Goal: Task Accomplishment & Management: Use online tool/utility

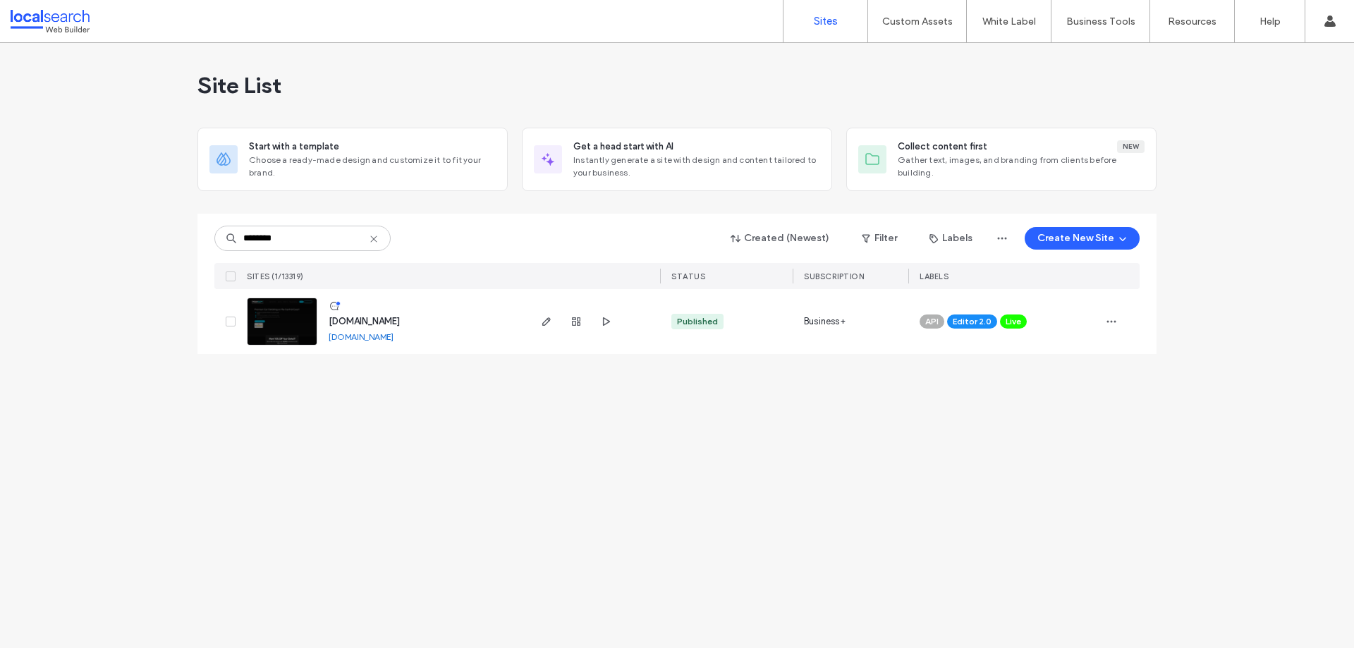
type input "********"
click at [549, 317] on icon "button" at bounding box center [546, 321] width 11 height 11
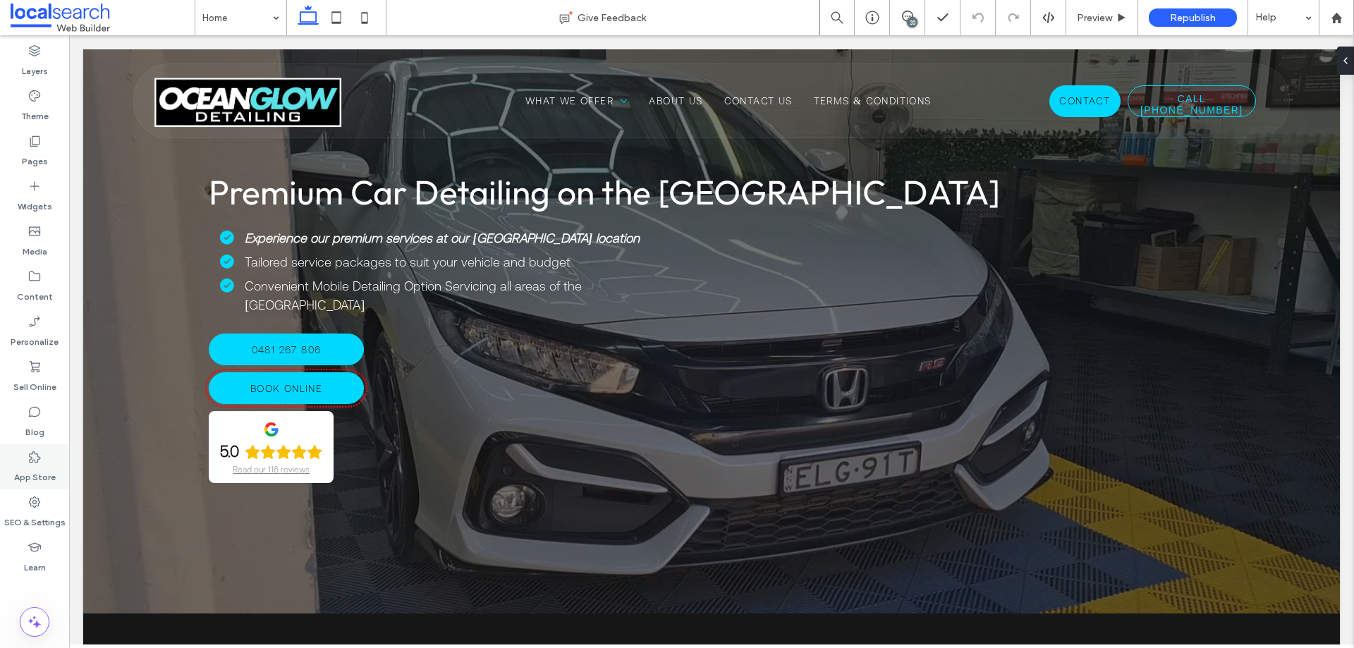
drag, startPoint x: 30, startPoint y: 519, endPoint x: 59, endPoint y: 457, distance: 68.4
click at [30, 519] on label "SEO & Settings" at bounding box center [34, 519] width 61 height 20
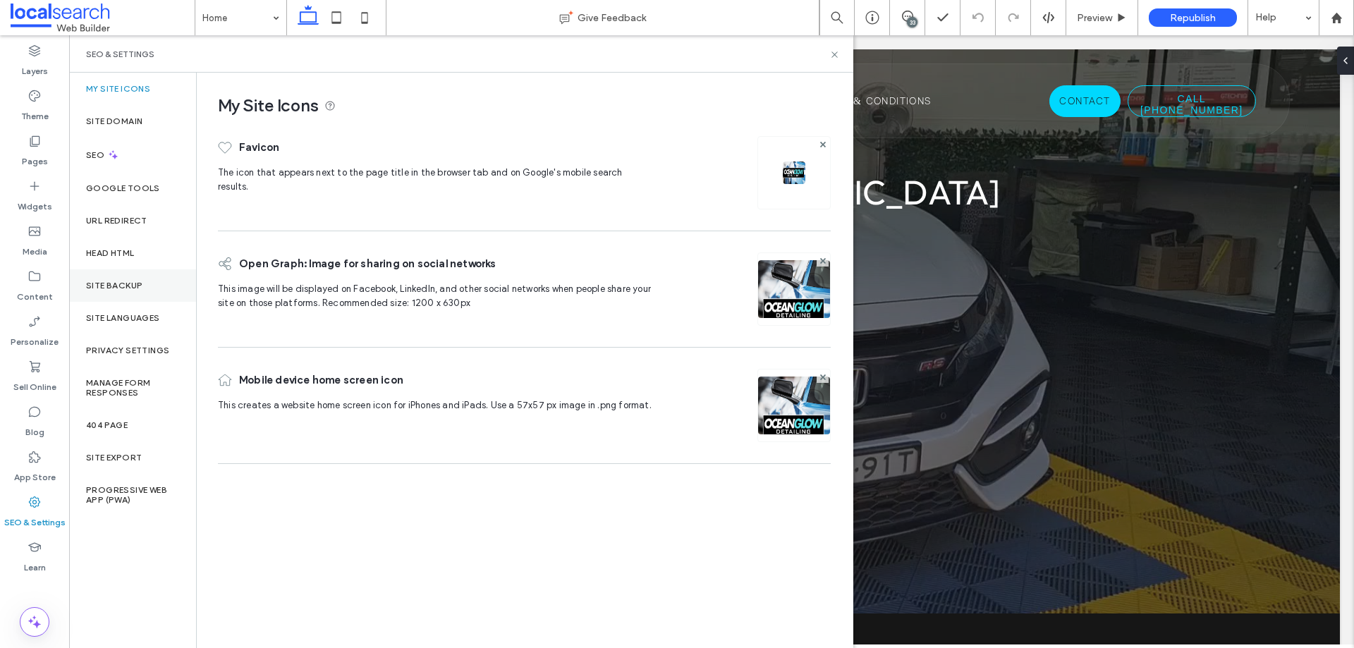
click at [135, 288] on label "Site Backup" at bounding box center [114, 286] width 56 height 10
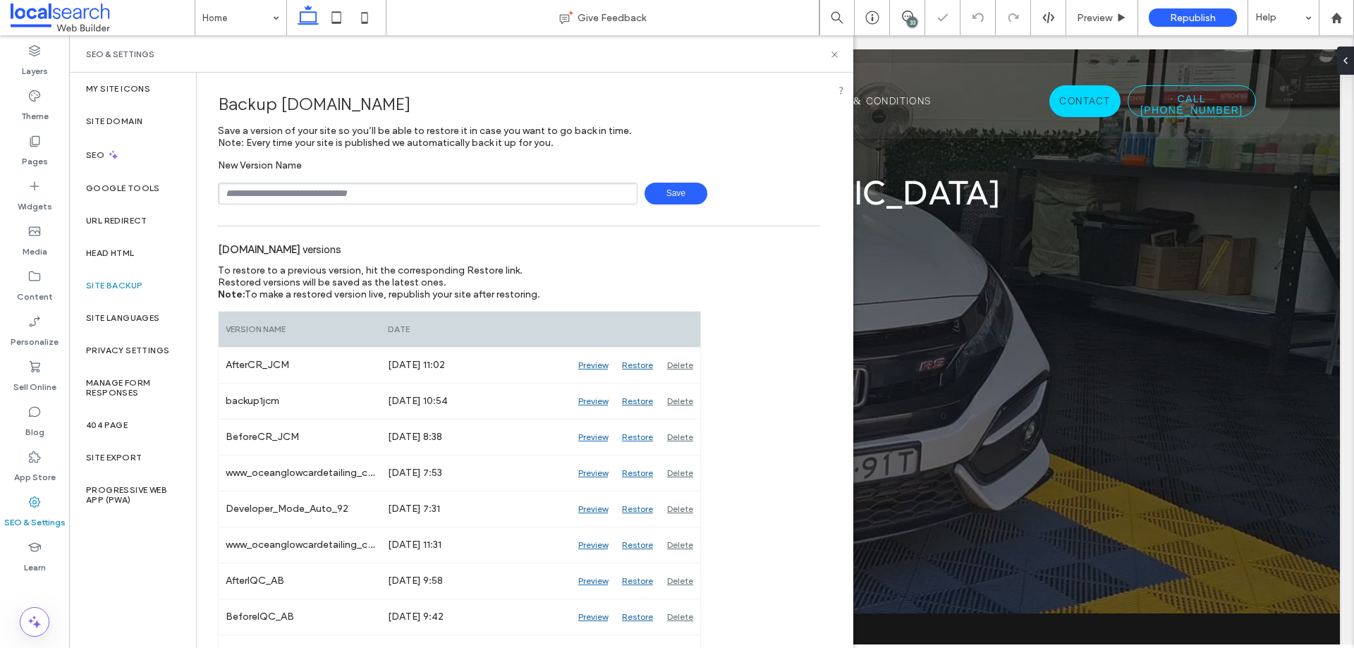
click at [353, 192] on input "text" at bounding box center [427, 194] width 419 height 22
click at [673, 190] on span "Save" at bounding box center [675, 194] width 63 height 22
click at [663, 197] on span "Save" at bounding box center [675, 194] width 63 height 22
click at [347, 200] on input "**********" at bounding box center [427, 194] width 419 height 22
type input "**********"
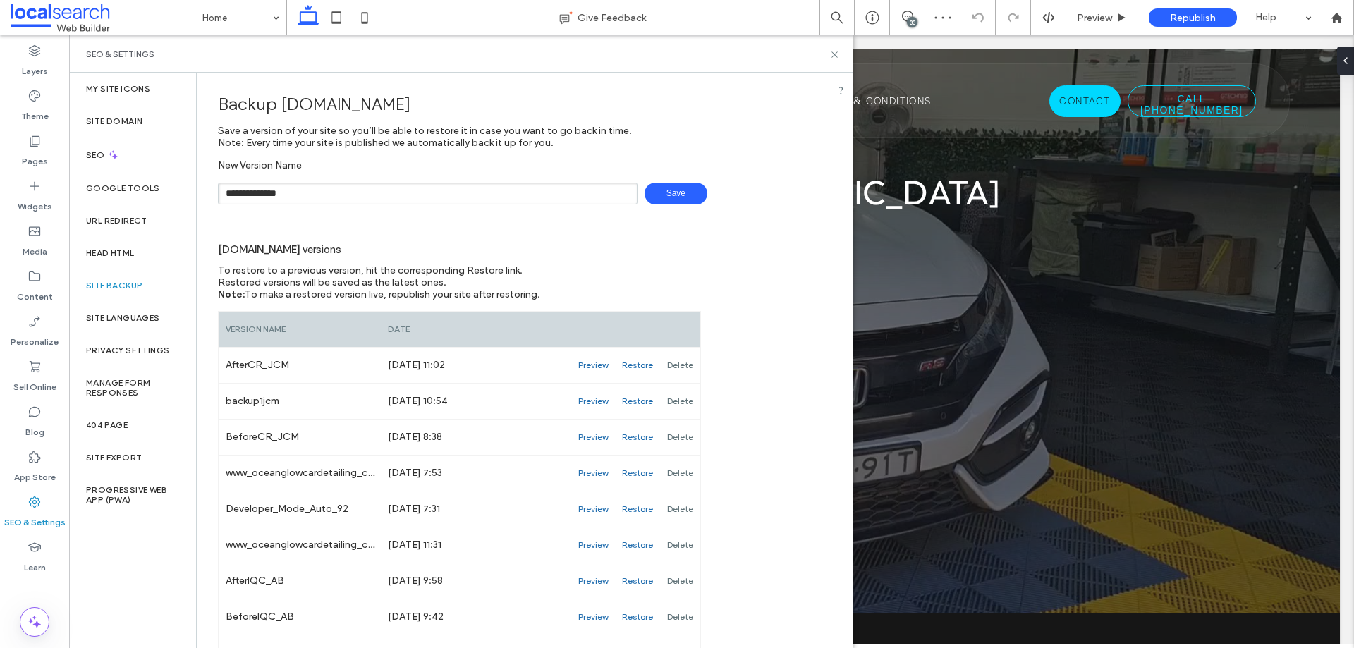
click at [688, 199] on span "Save" at bounding box center [675, 194] width 63 height 22
drag, startPoint x: 836, startPoint y: 56, endPoint x: 786, endPoint y: 6, distance: 71.3
click at [836, 56] on use at bounding box center [834, 54] width 6 height 6
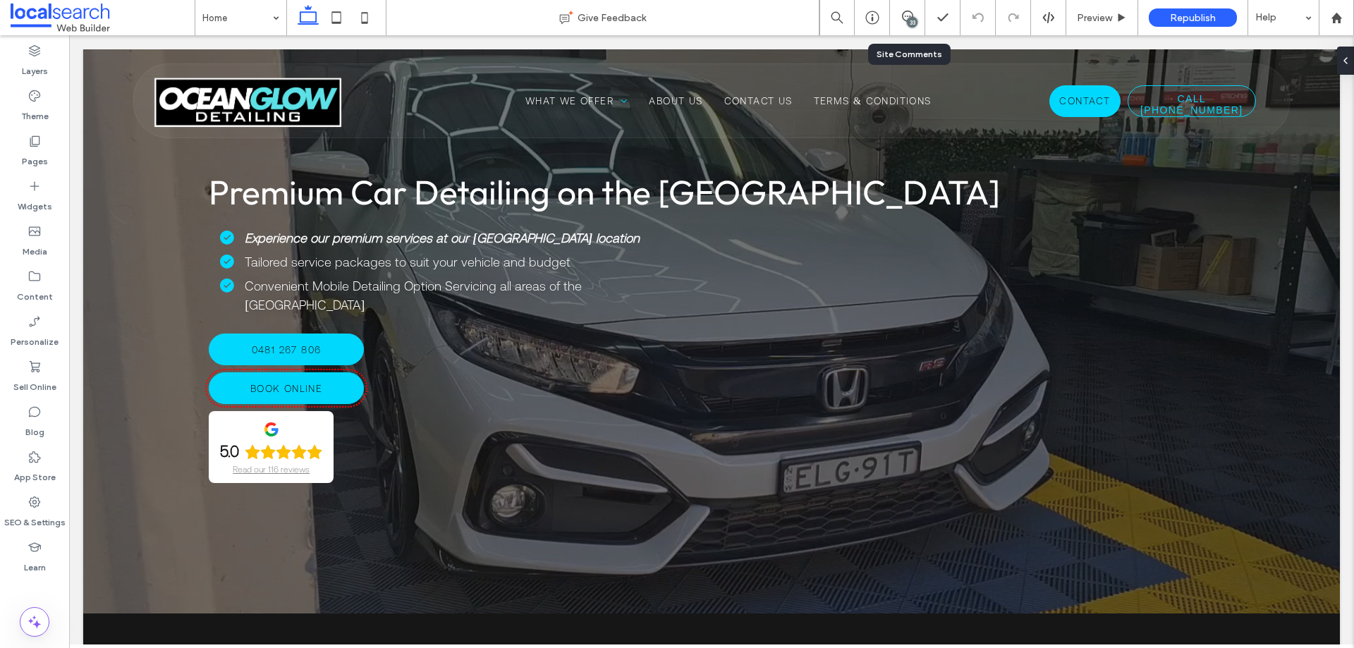
click at [907, 22] on div "33" at bounding box center [912, 22] width 11 height 11
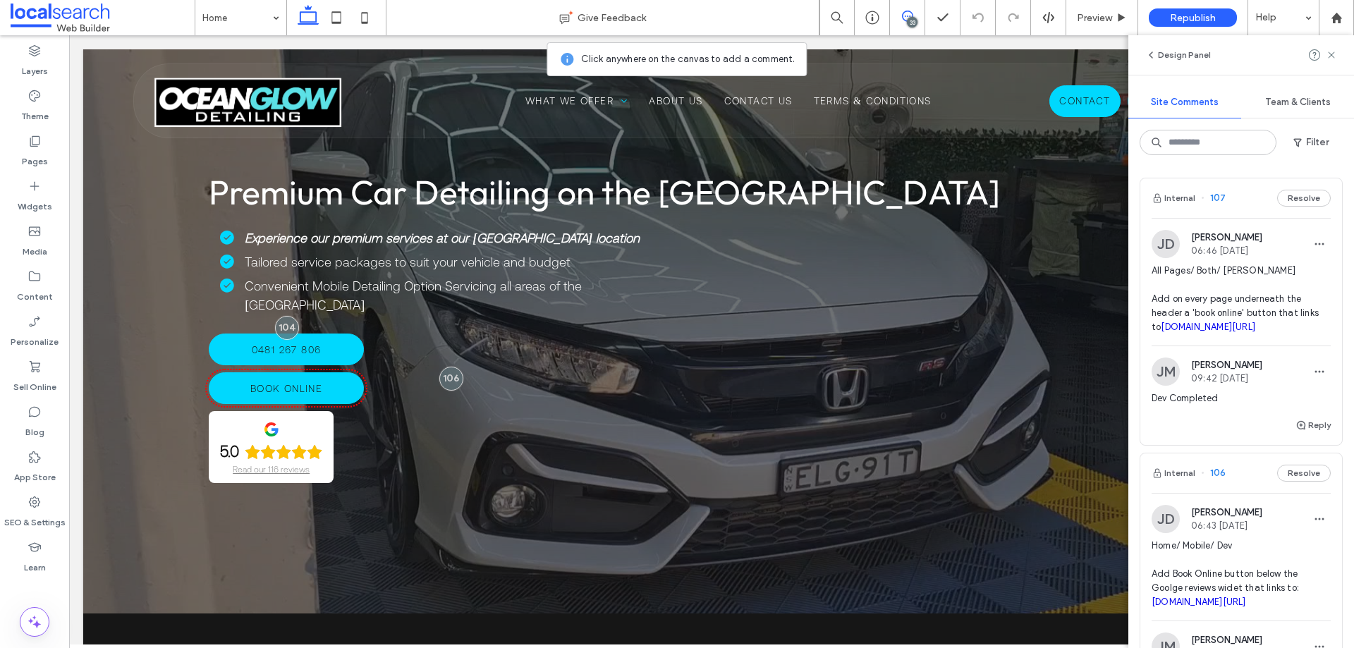
click at [1218, 316] on span "All Pages/ Both/ [PERSON_NAME] Add on every page underneath the header a 'book …" at bounding box center [1240, 299] width 179 height 71
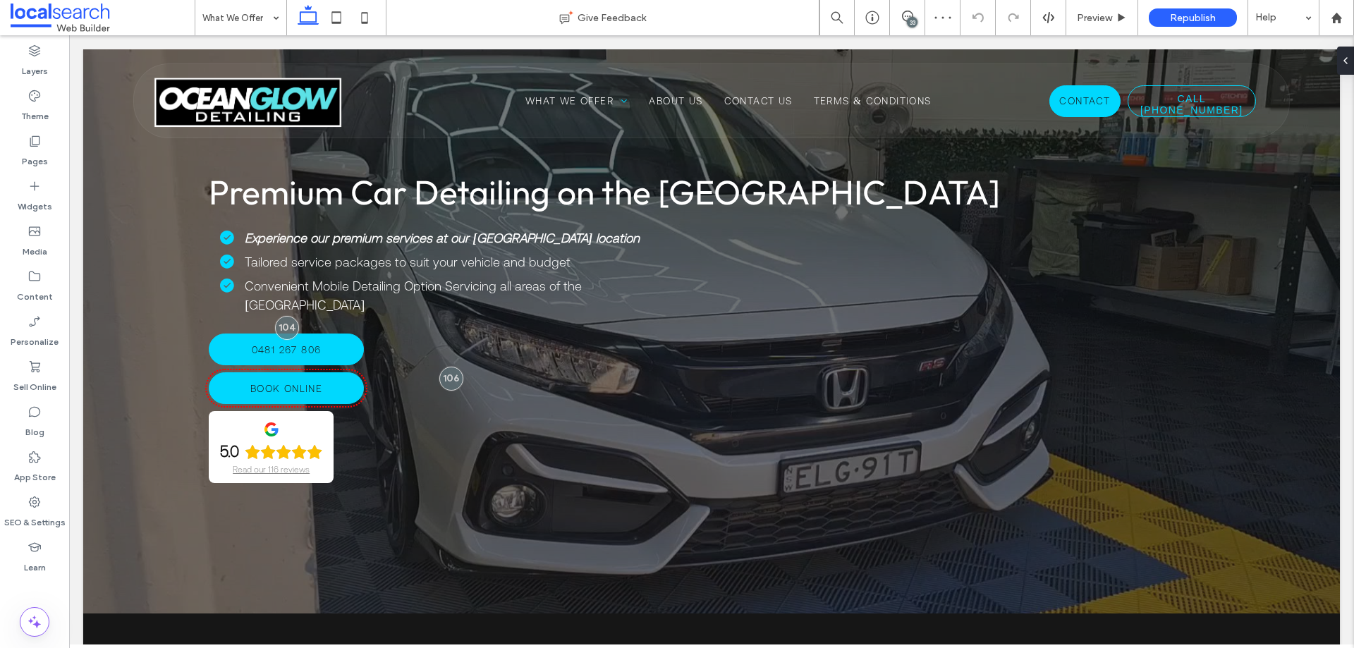
click at [910, 17] on div "33" at bounding box center [912, 22] width 11 height 11
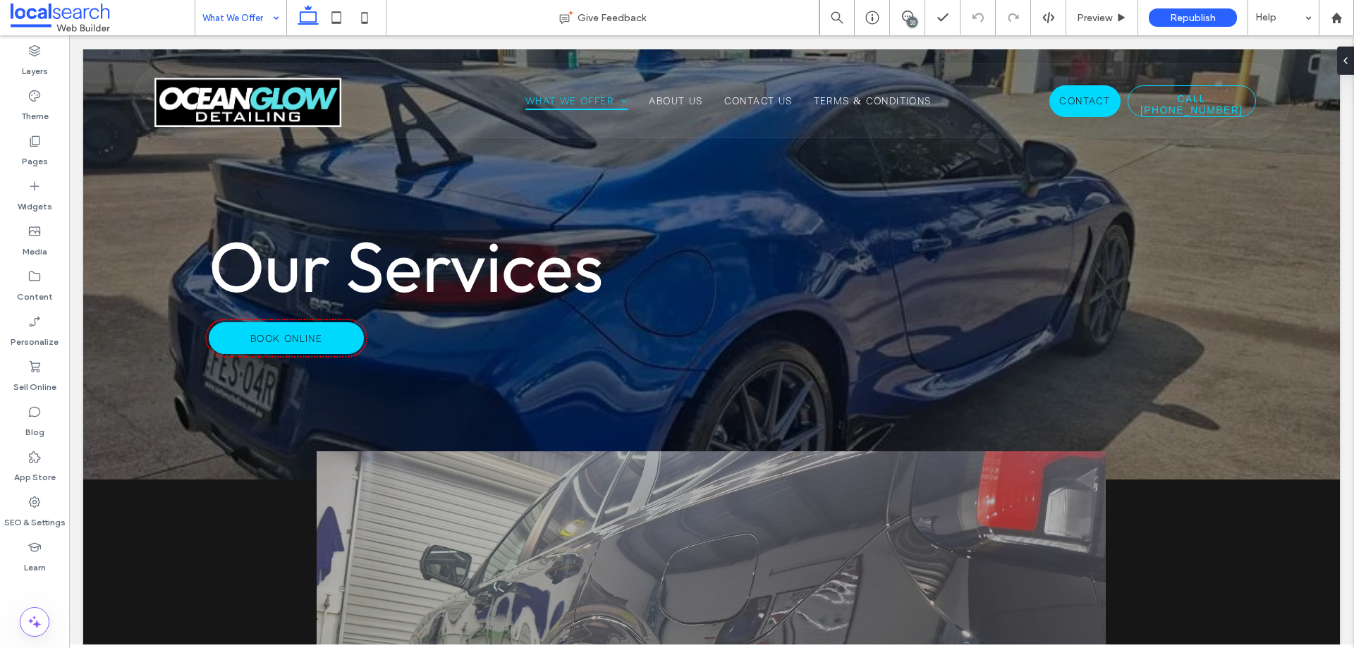
click at [910, 19] on div "33" at bounding box center [912, 22] width 11 height 11
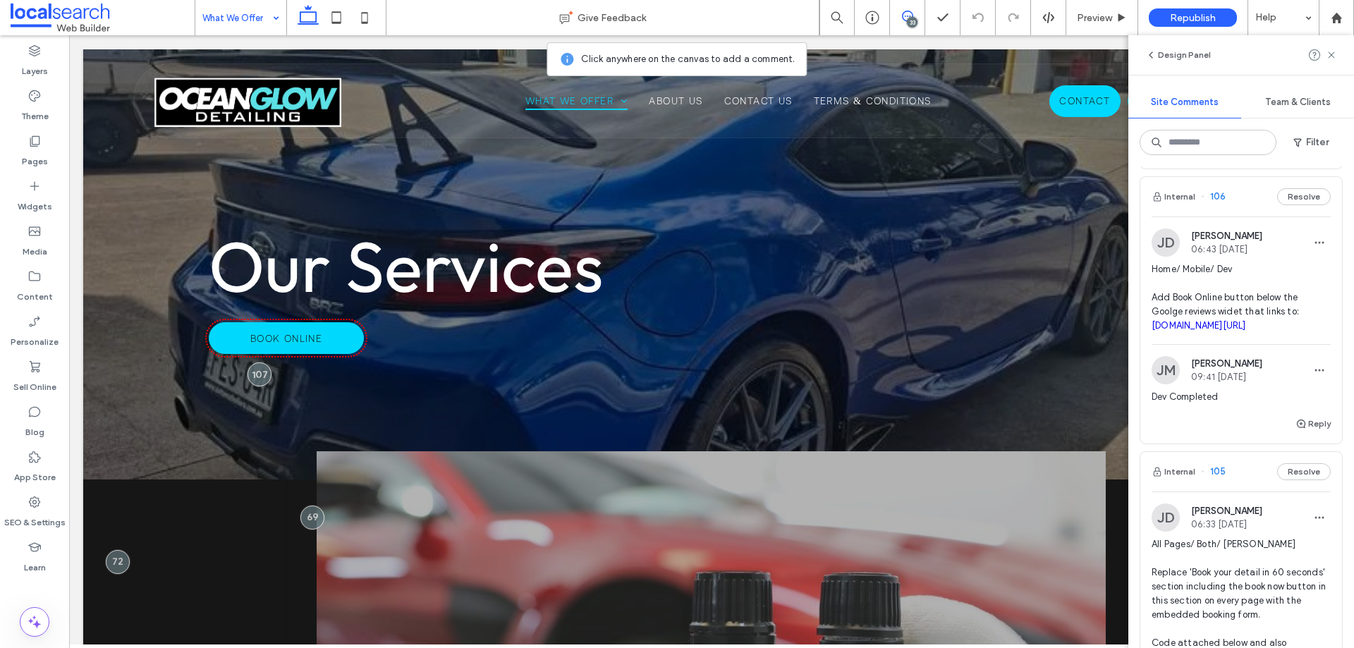
scroll to position [282, 0]
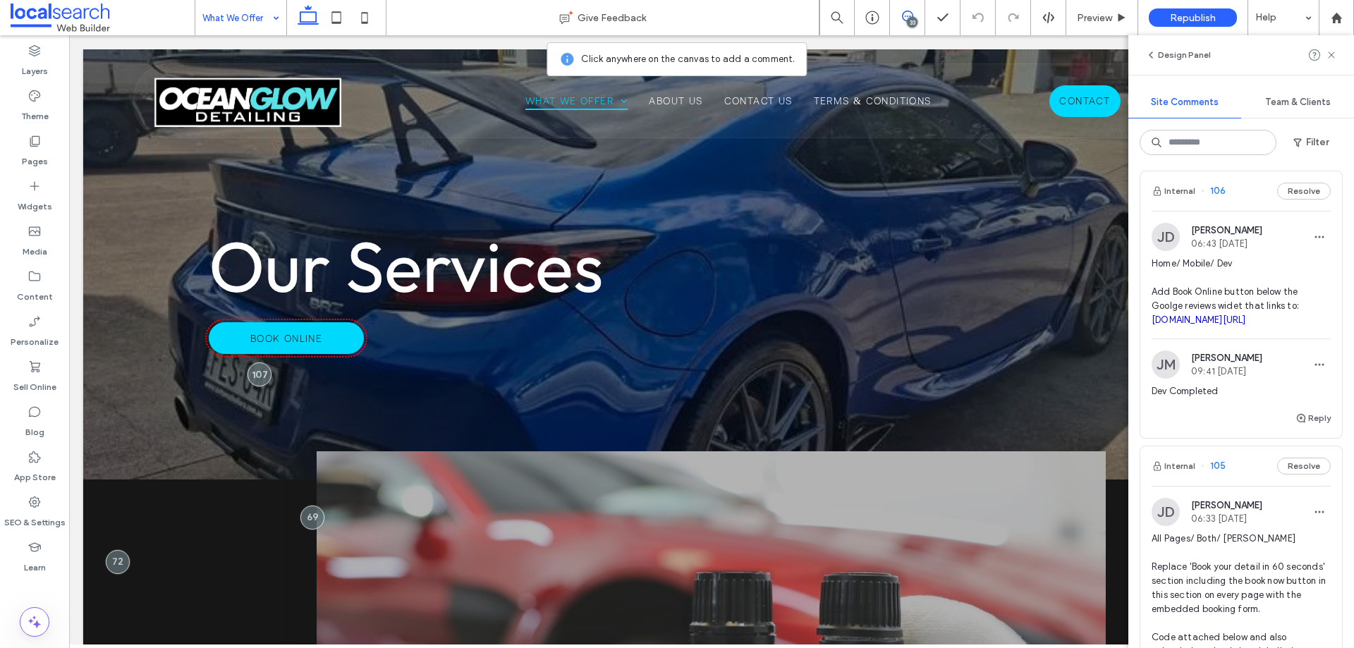
click at [1233, 309] on span "Home/ Mobile/ Dev Add Book Online button below the Goolge reviews widet that li…" at bounding box center [1240, 292] width 179 height 71
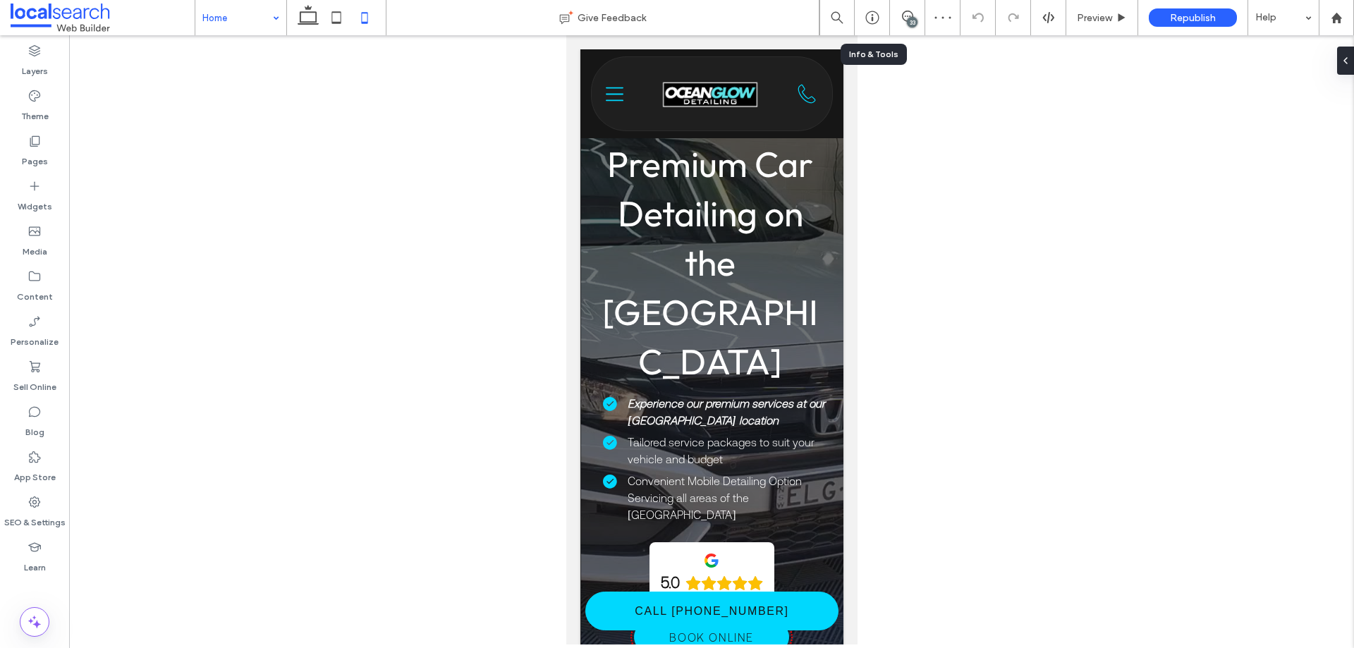
click at [905, 17] on icon at bounding box center [907, 16] width 11 height 11
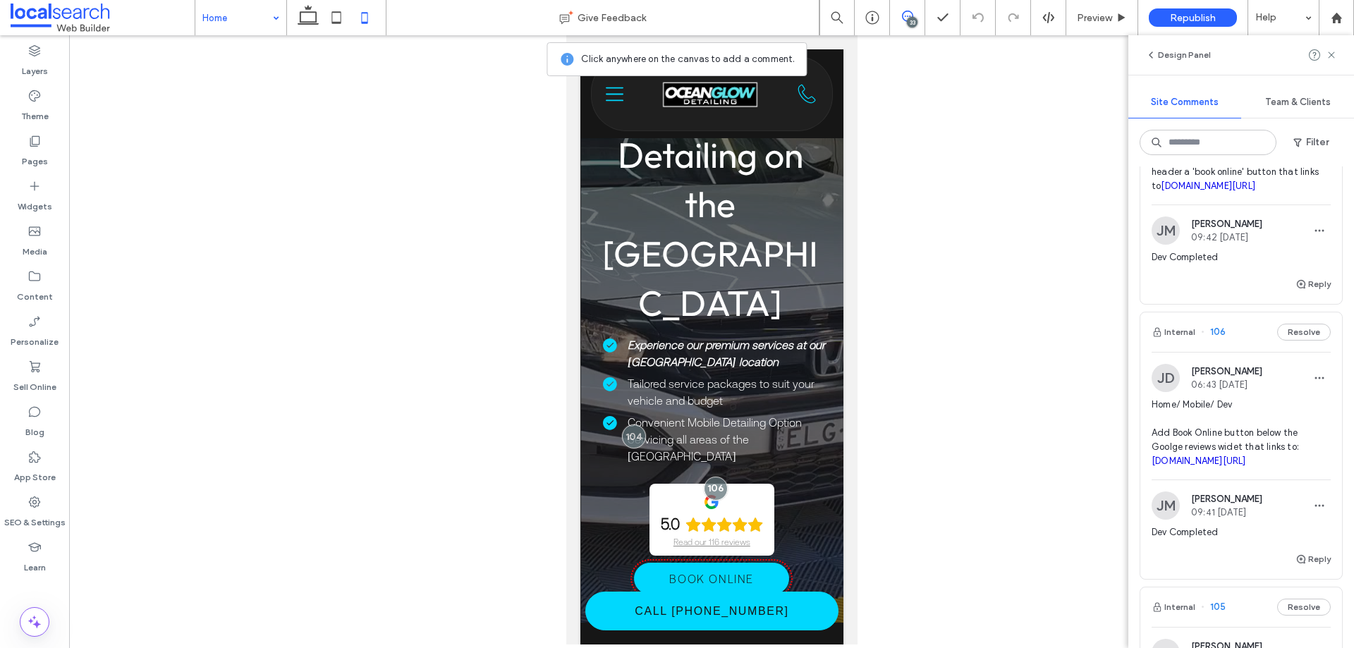
scroll to position [423, 0]
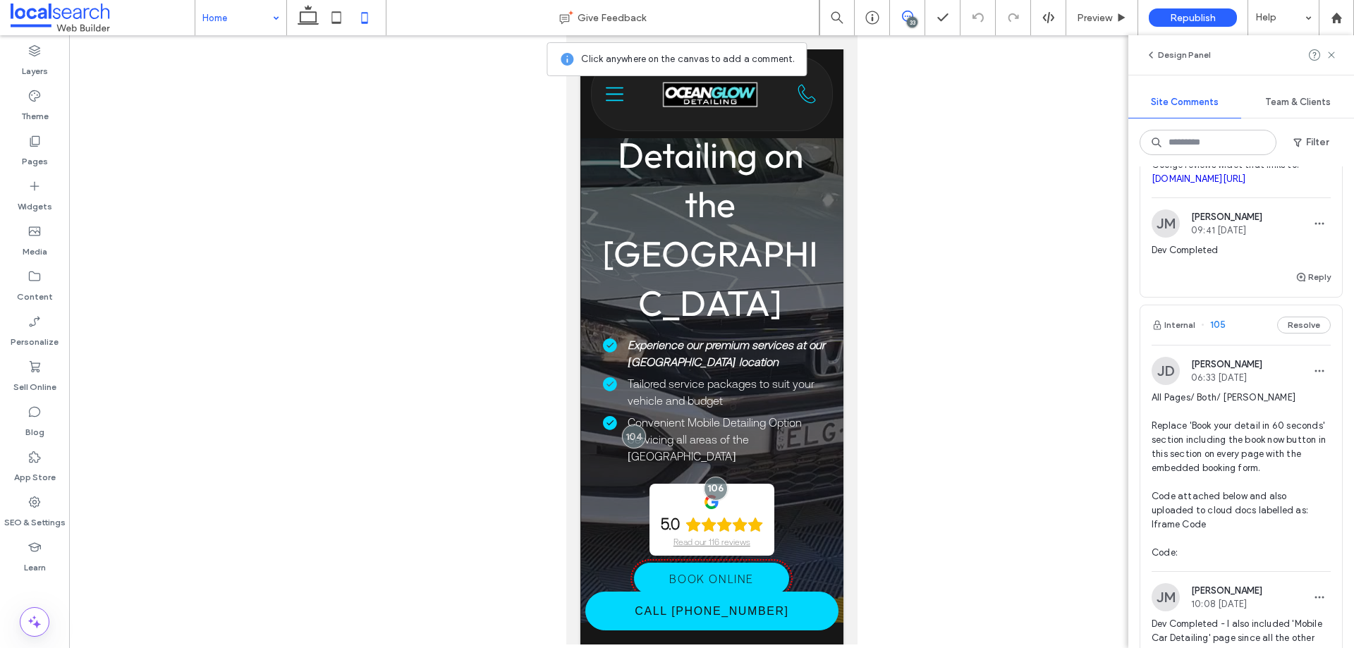
click at [1220, 455] on span "All Pages/ Both/ [PERSON_NAME] Replace 'Book your detail in 60 seconds' section…" at bounding box center [1240, 475] width 179 height 169
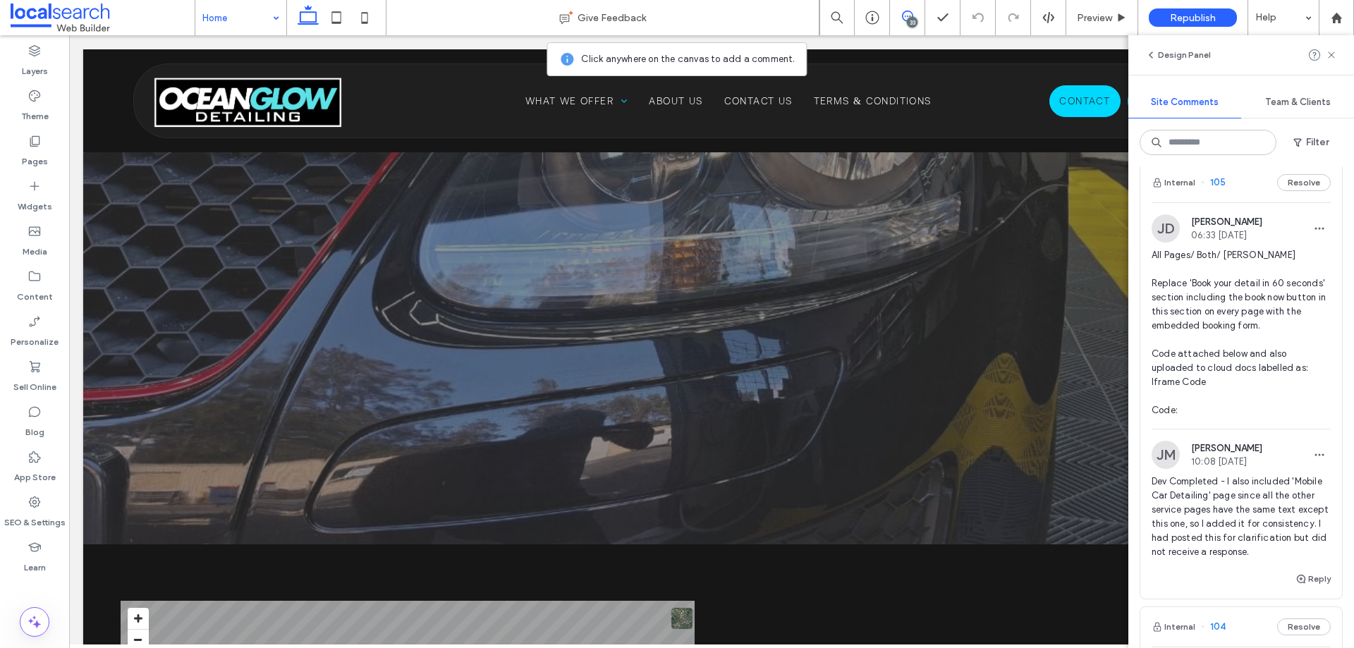
scroll to position [635, 0]
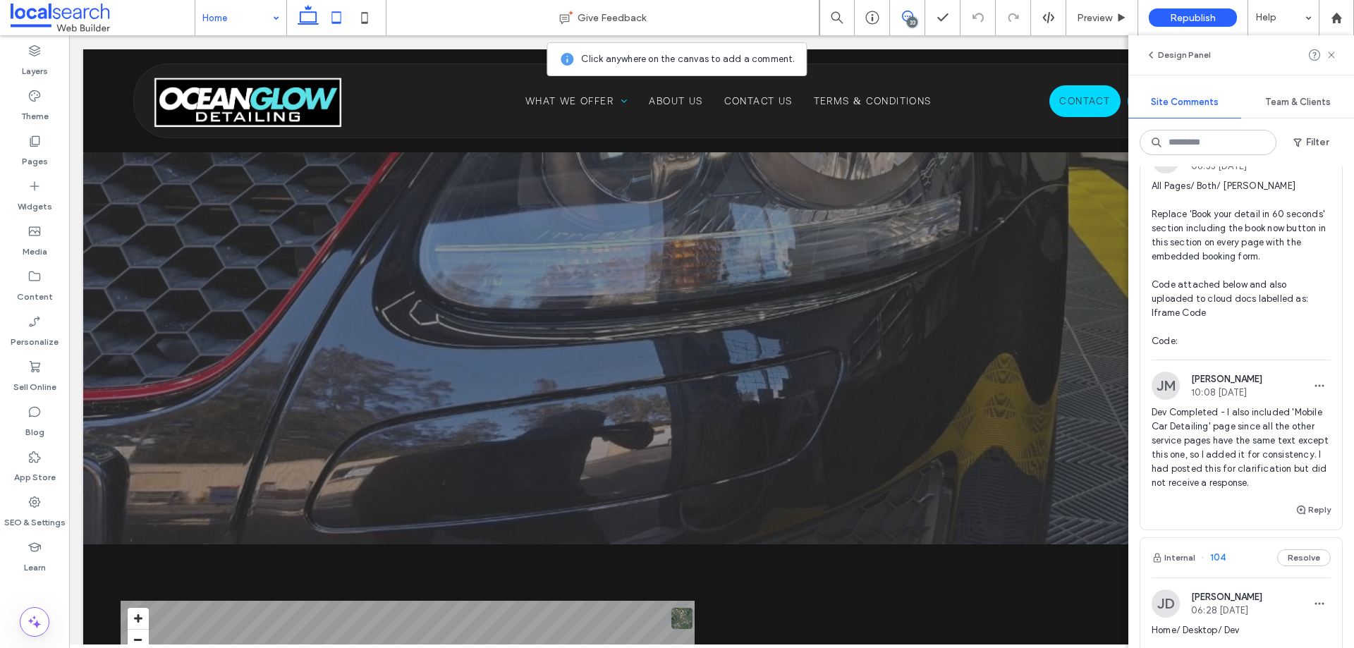
click at [339, 19] on icon at bounding box center [336, 18] width 28 height 28
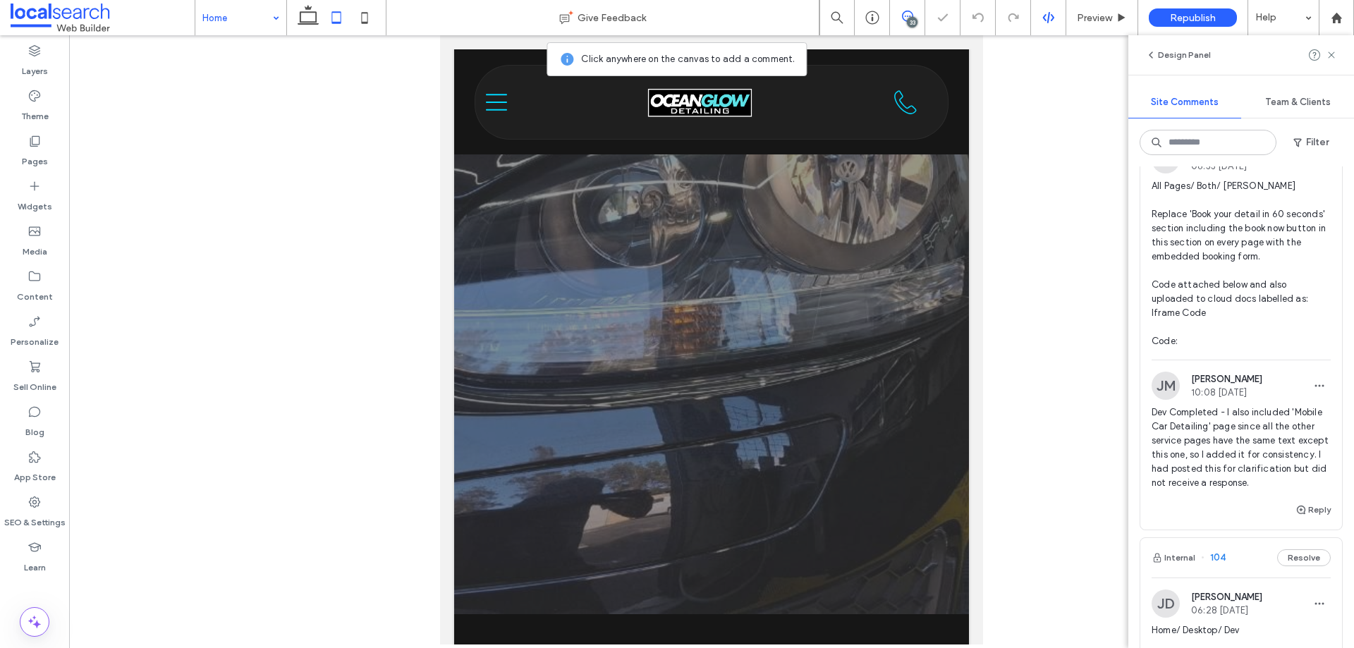
scroll to position [2604, 0]
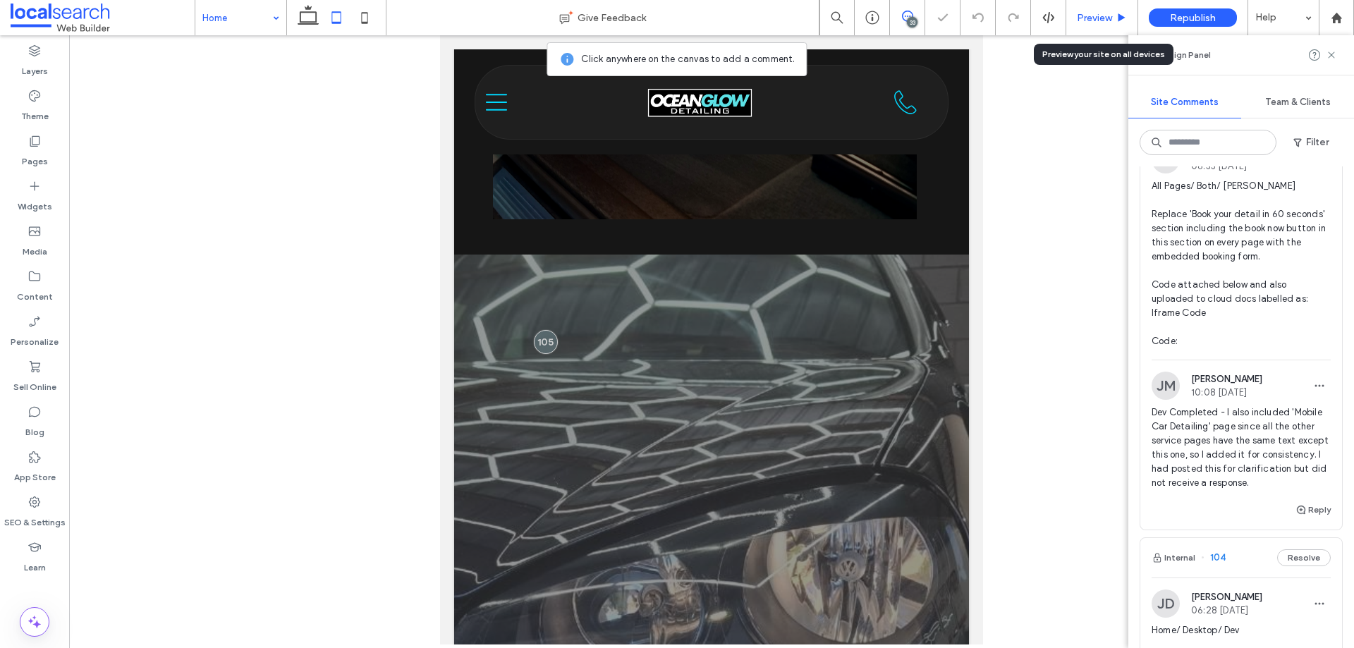
click at [1090, 15] on span "Preview" at bounding box center [1094, 18] width 35 height 12
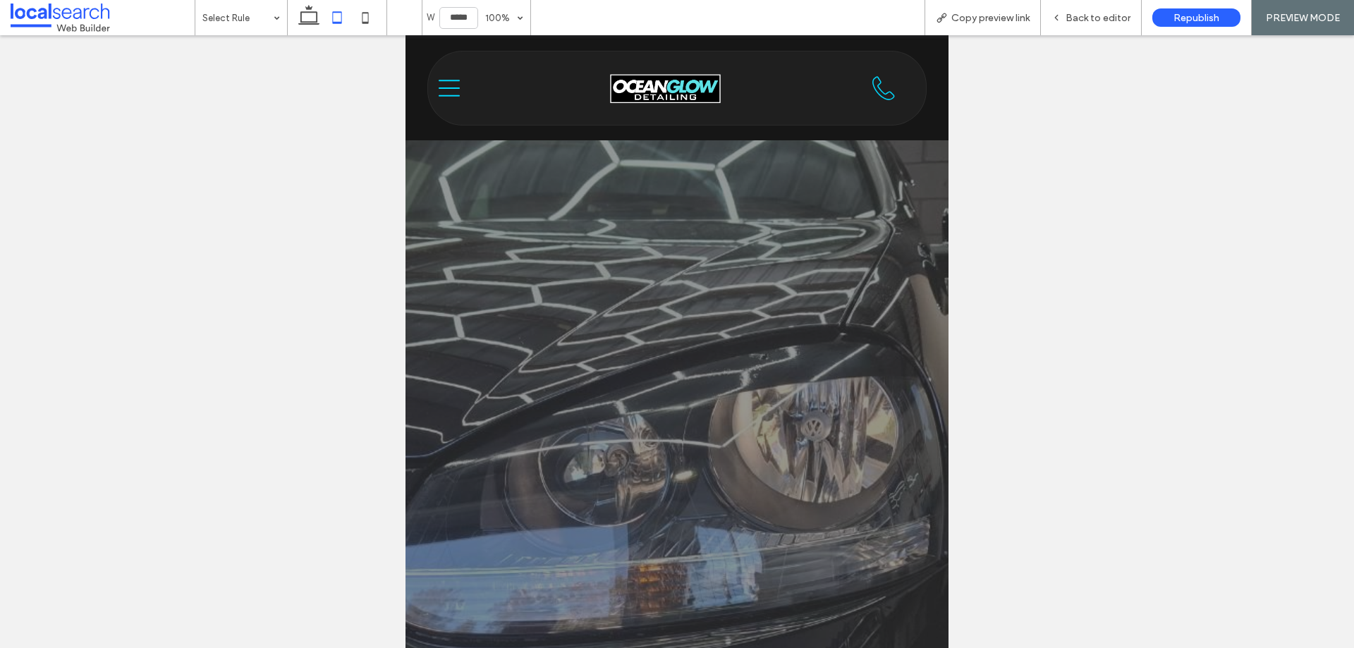
click at [369, 21] on use at bounding box center [365, 17] width 6 height 11
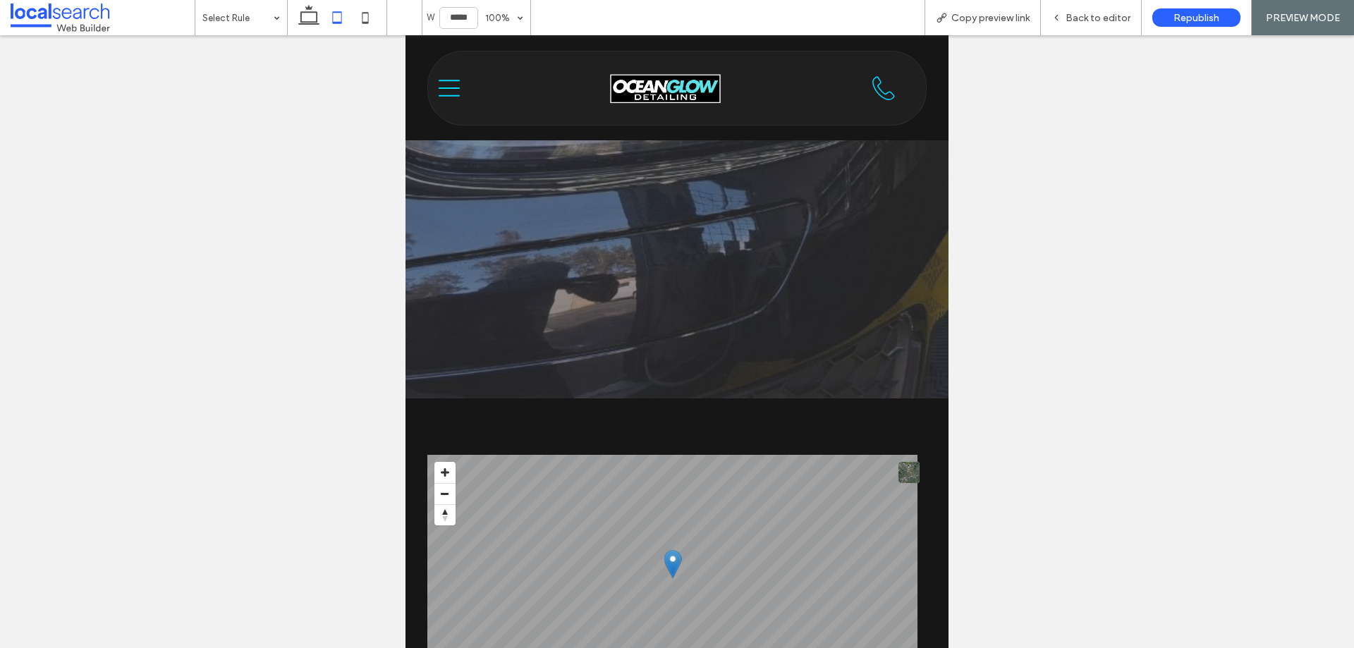
type input "*****"
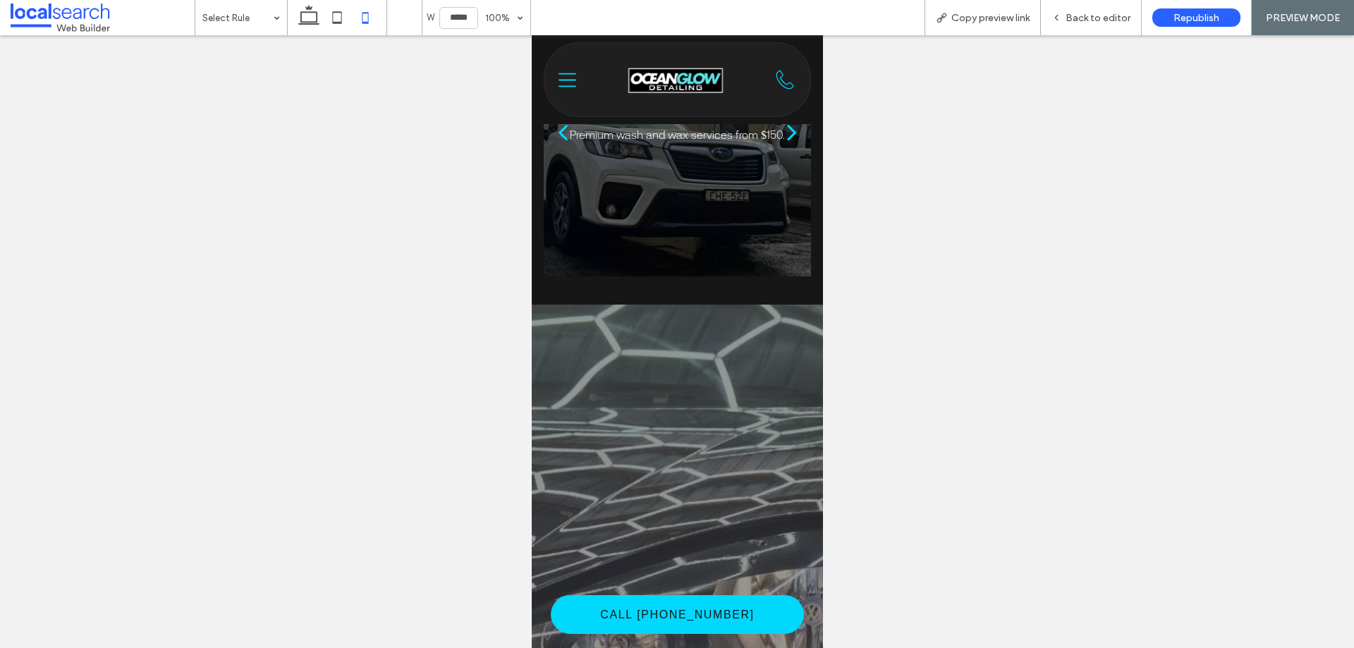
scroll to position [2585, 0]
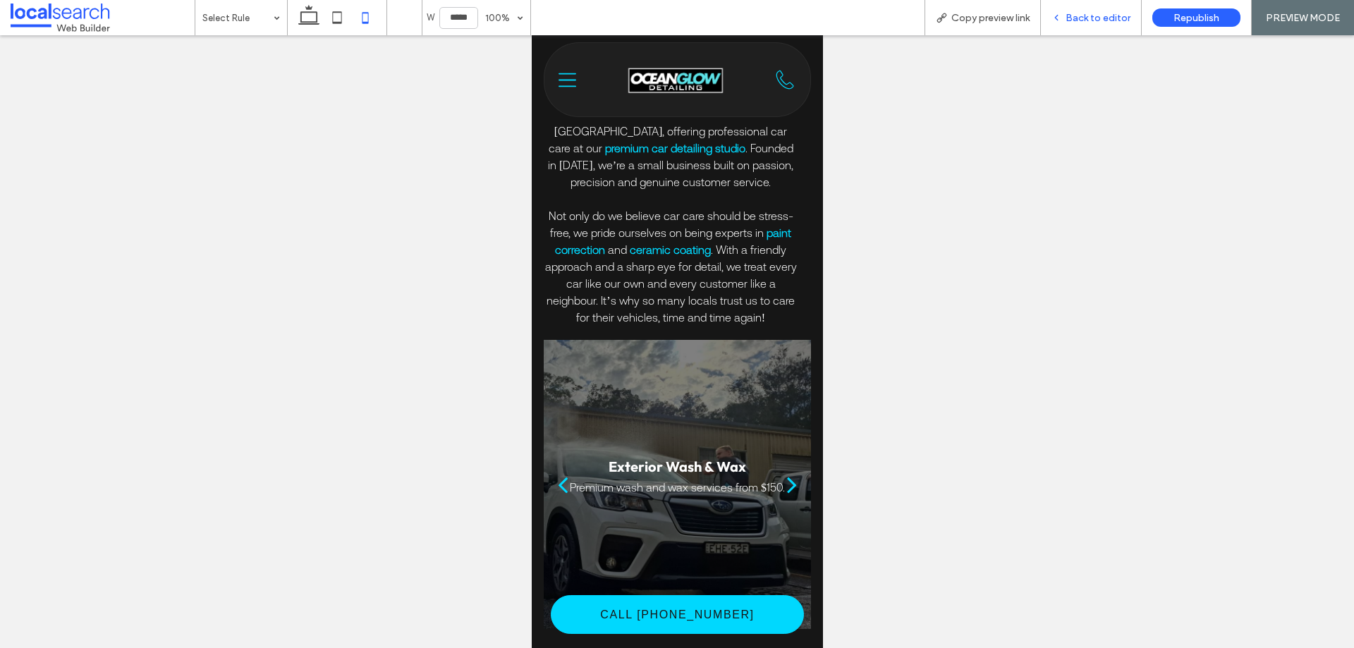
click at [1088, 20] on span "Back to editor" at bounding box center [1097, 18] width 65 height 12
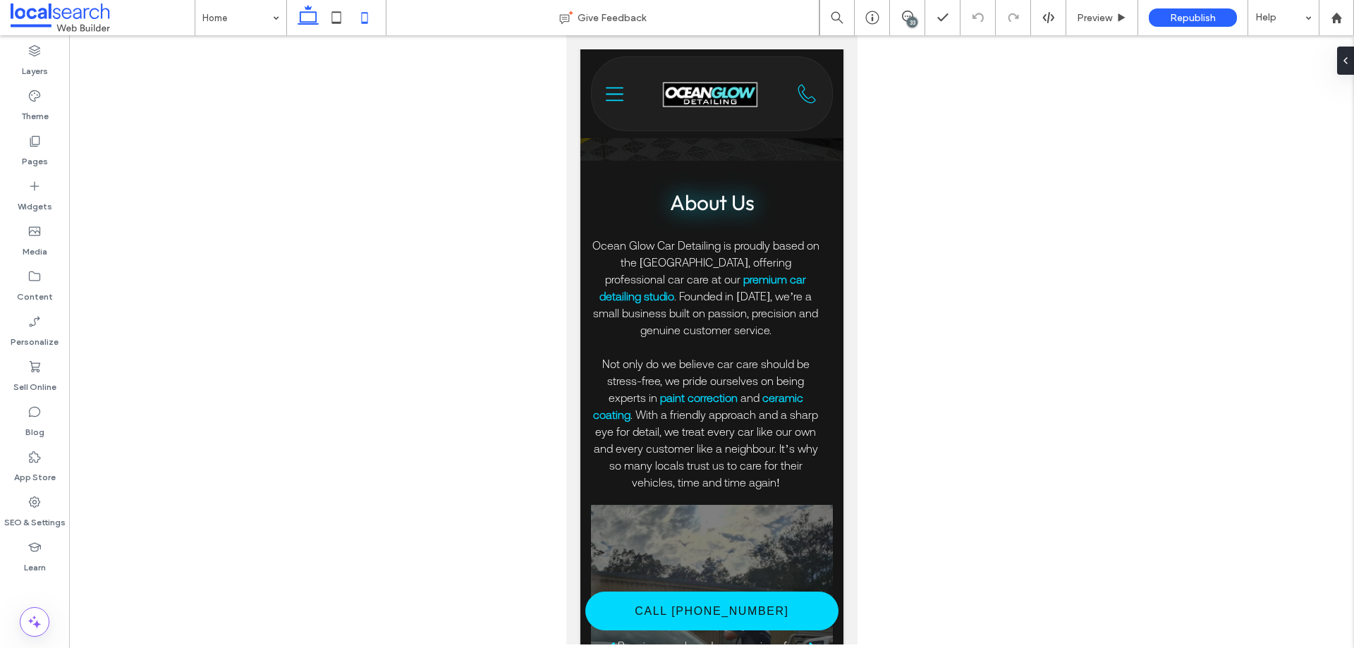
click at [305, 16] on icon at bounding box center [308, 18] width 28 height 28
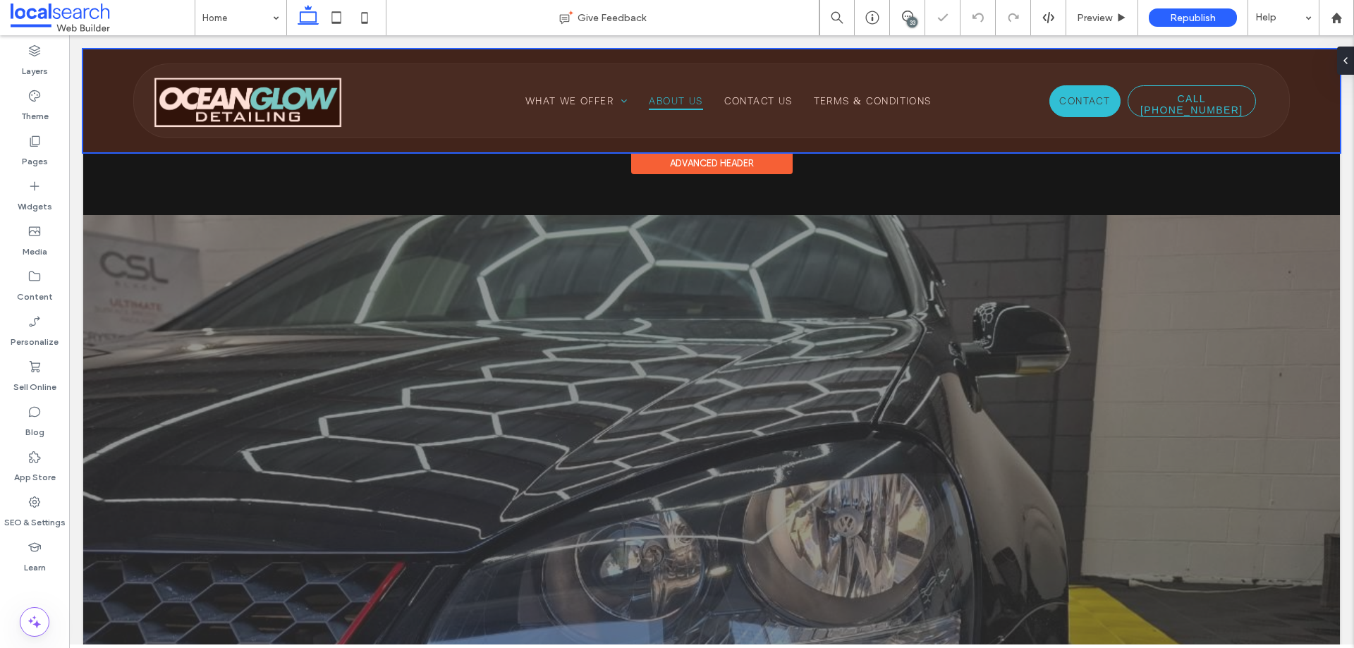
scroll to position [2653, 0]
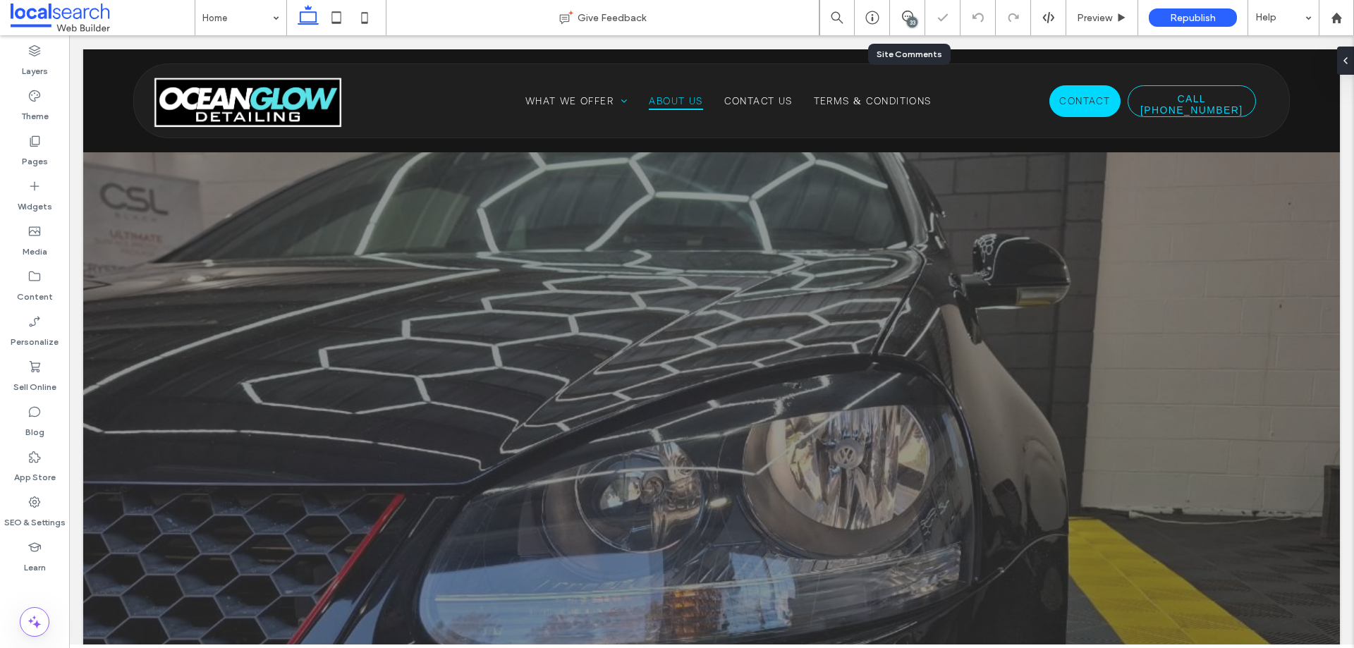
click at [909, 20] on div "33" at bounding box center [912, 22] width 11 height 11
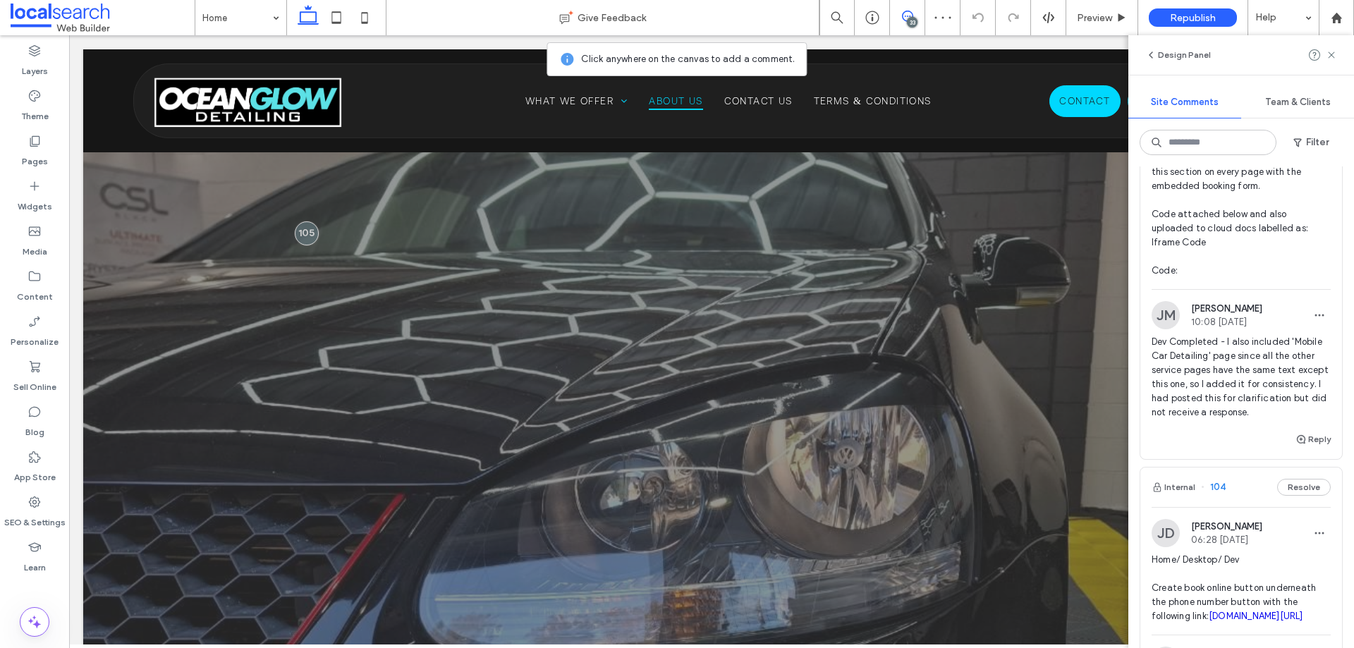
scroll to position [917, 0]
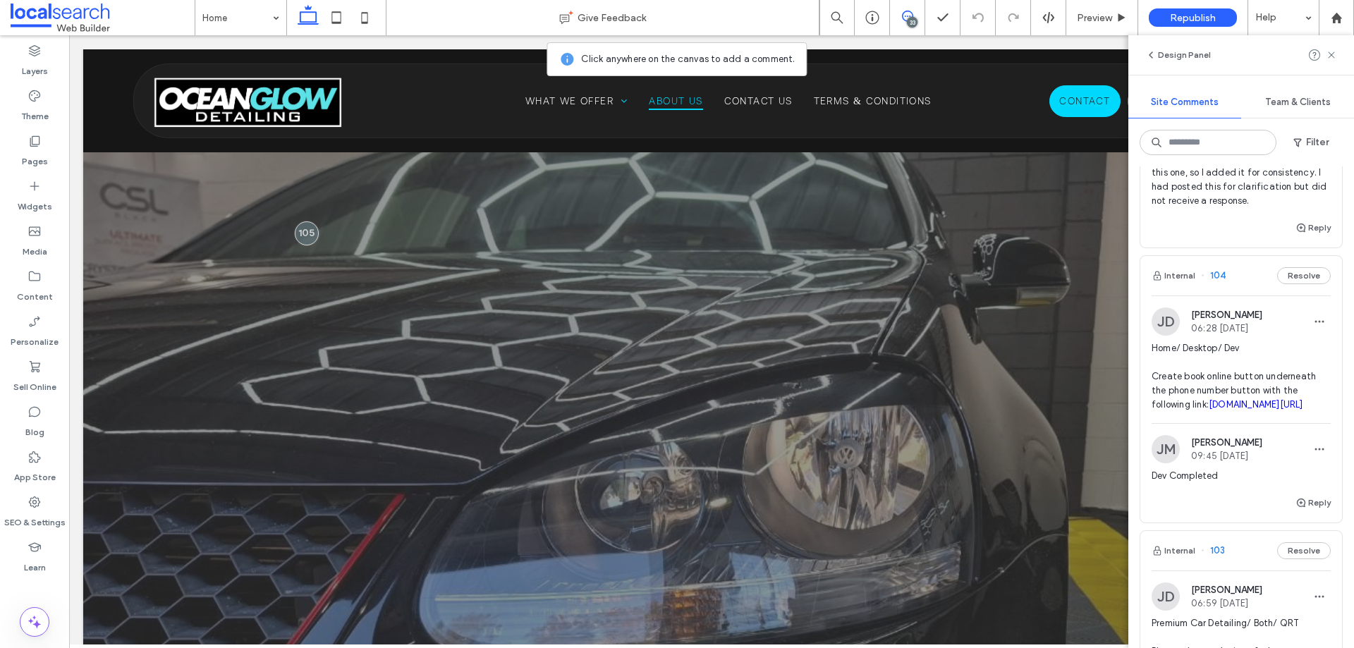
click at [1236, 412] on span "Home/ Desktop/ Dev Create book online button underneath the phone number button…" at bounding box center [1240, 376] width 179 height 71
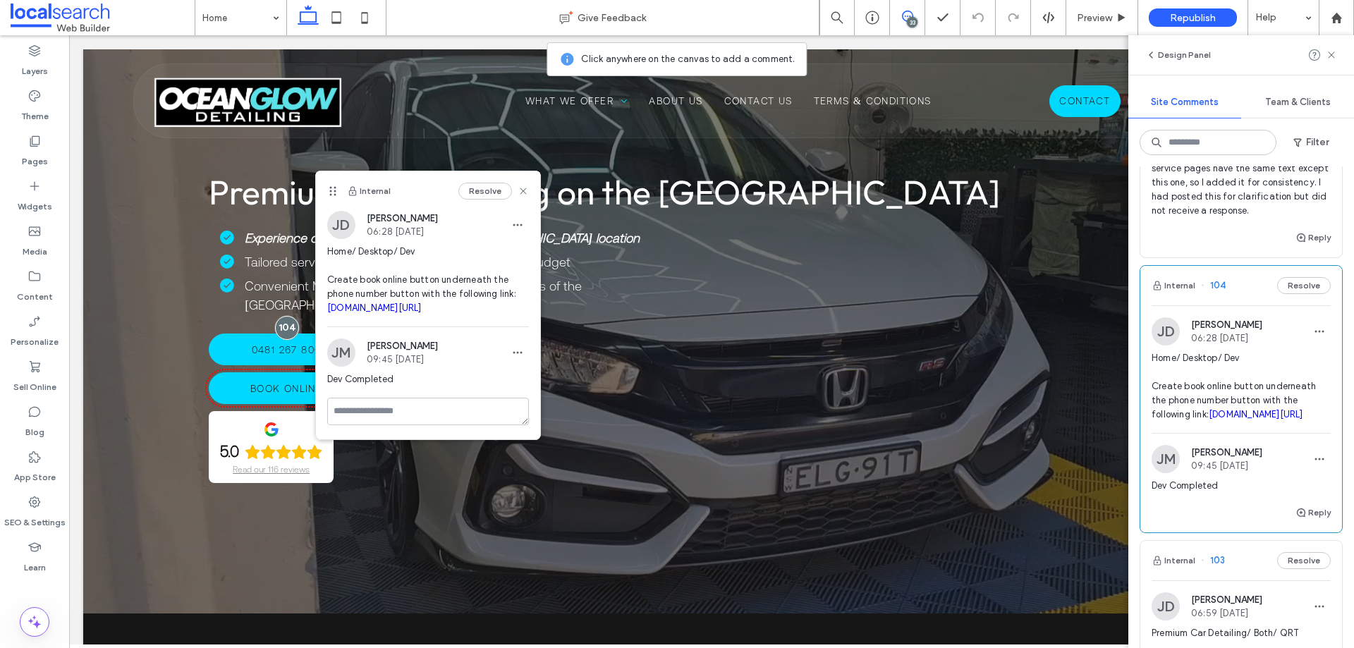
scroll to position [987, 0]
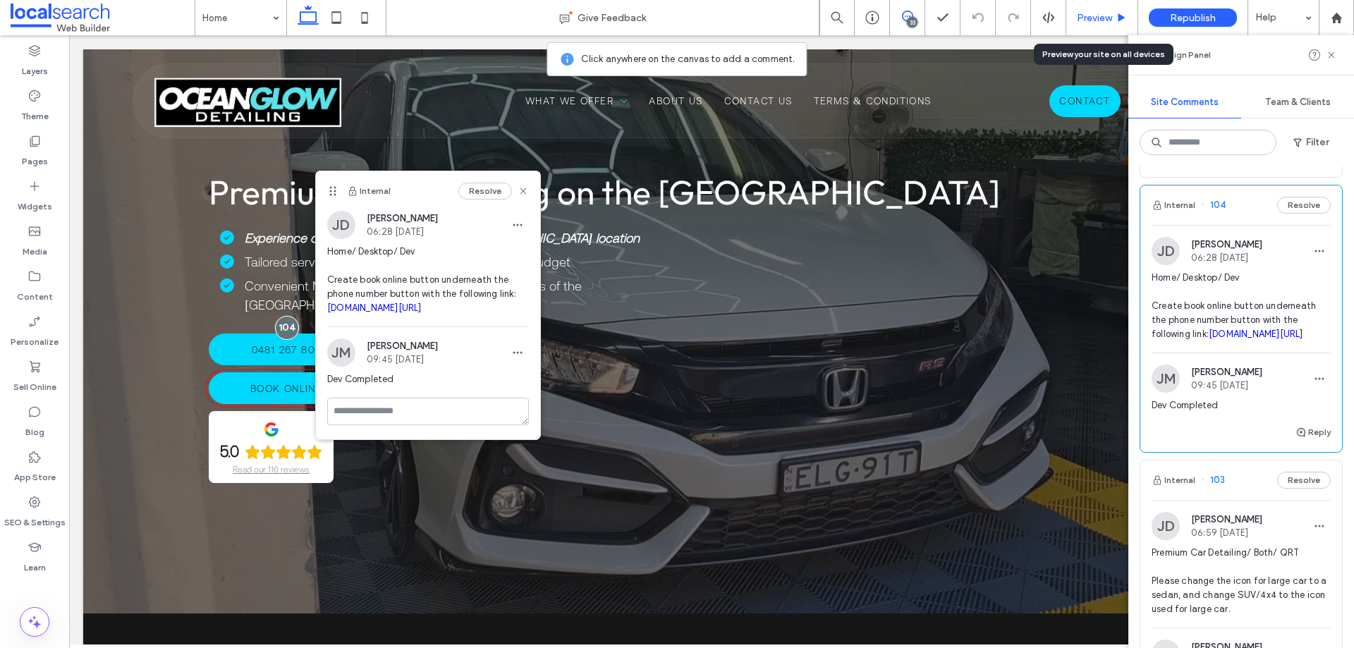
click at [1086, 18] on span "Preview" at bounding box center [1094, 18] width 35 height 12
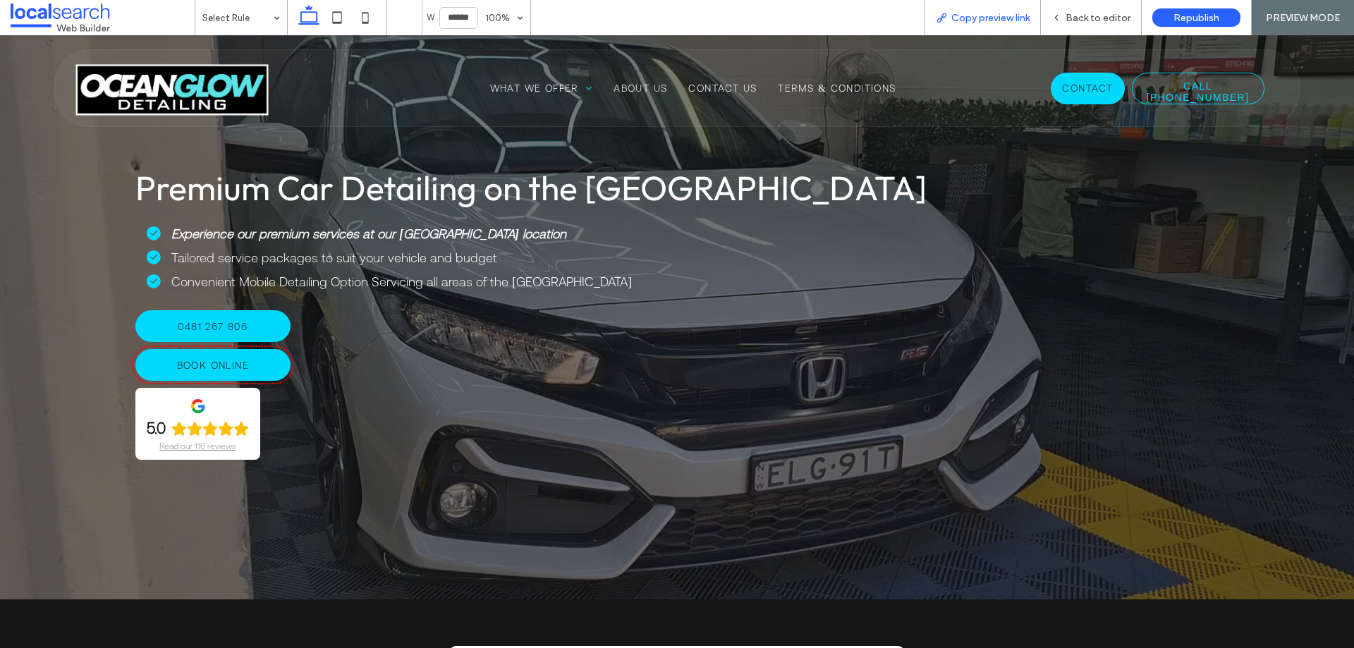
click at [957, 21] on span "Copy preview link" at bounding box center [990, 18] width 78 height 12
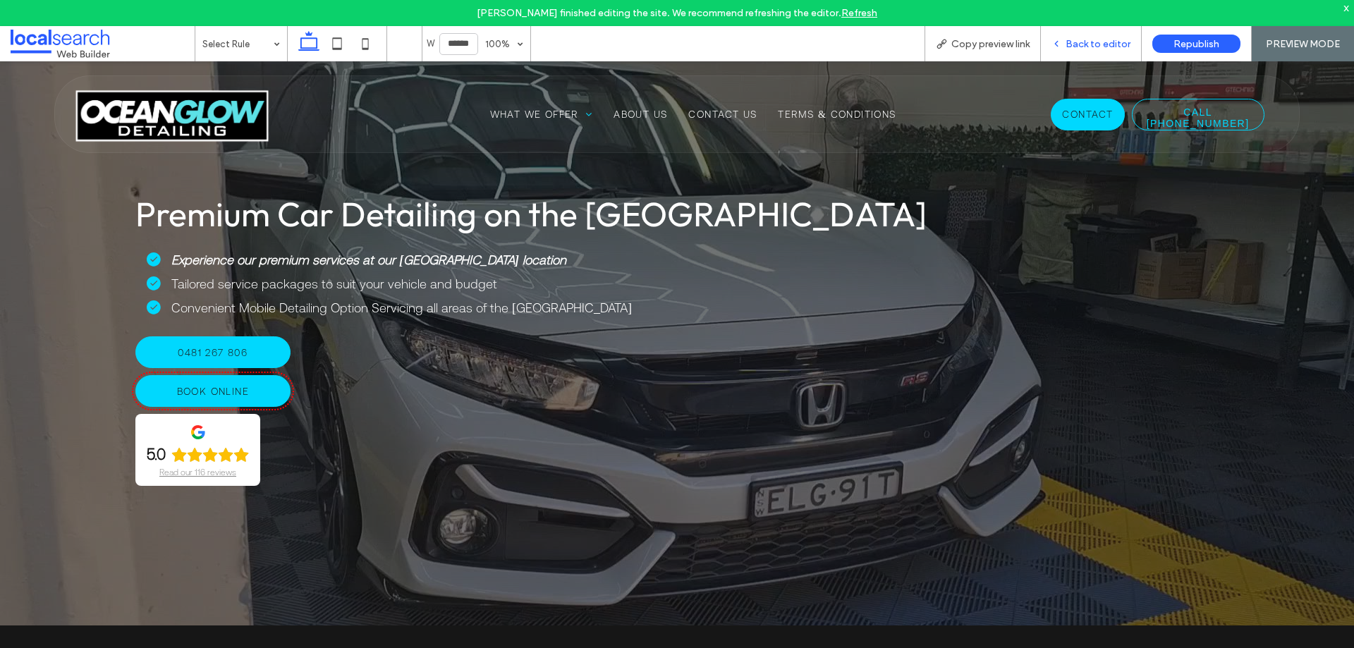
click at [1086, 46] on span "Back to editor" at bounding box center [1097, 44] width 65 height 12
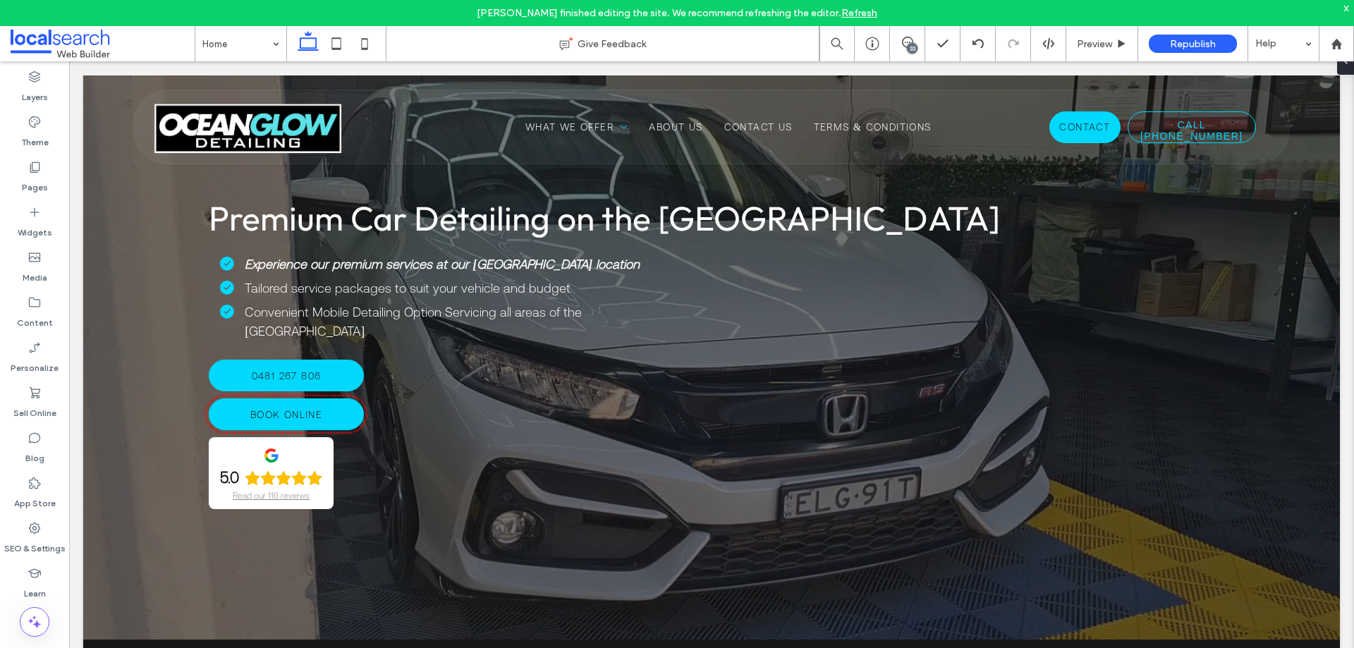
click at [910, 44] on div "33" at bounding box center [912, 48] width 11 height 11
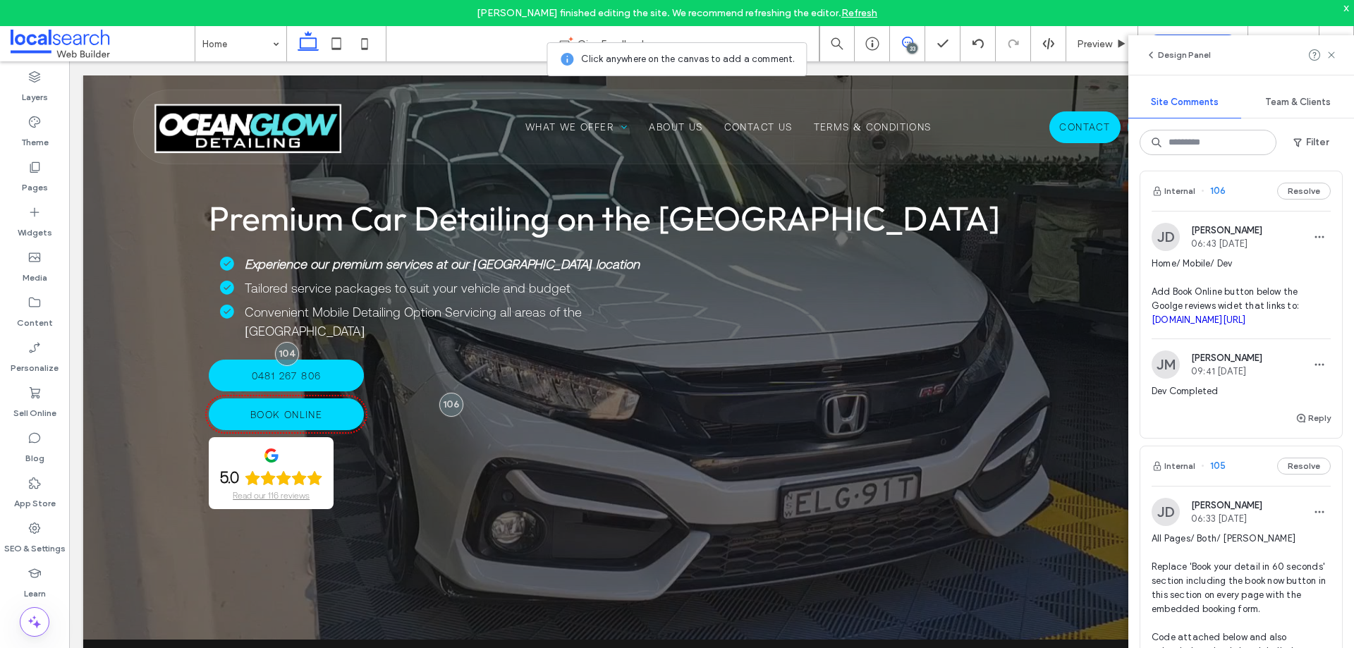
scroll to position [494, 0]
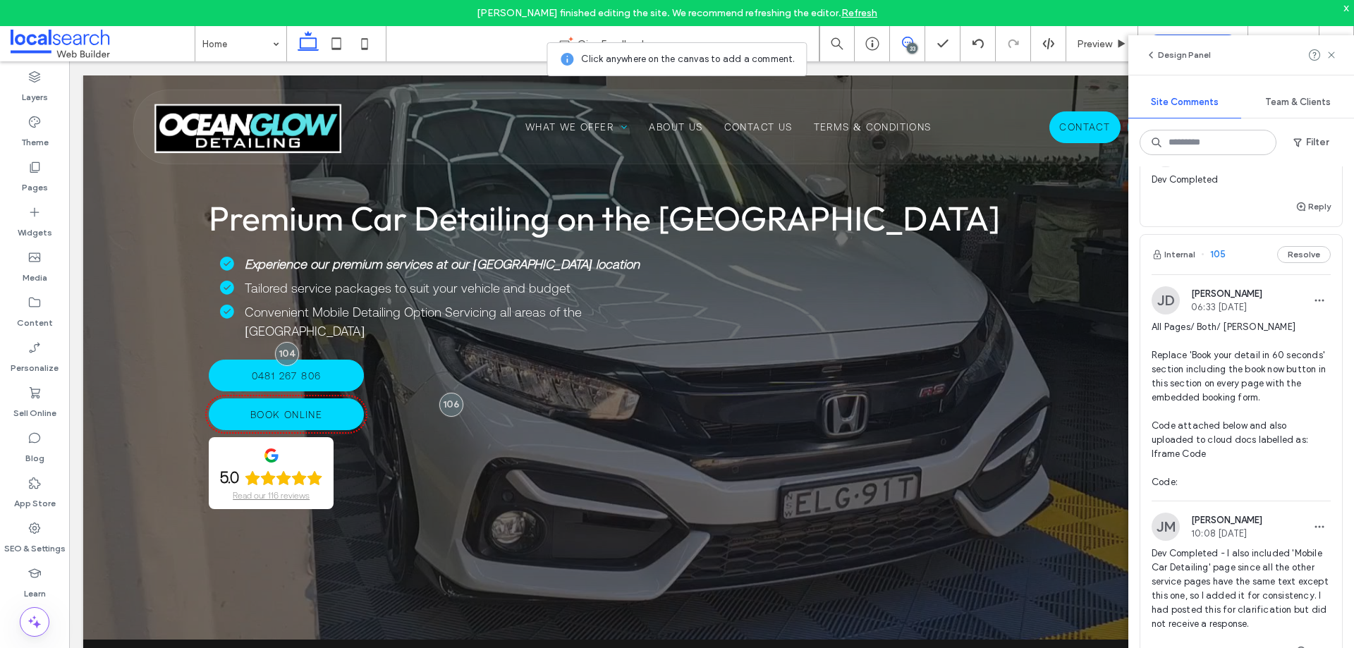
click at [1245, 395] on span "All Pages/ Both/ [PERSON_NAME] Replace 'Book your detail in 60 seconds' section…" at bounding box center [1240, 404] width 179 height 169
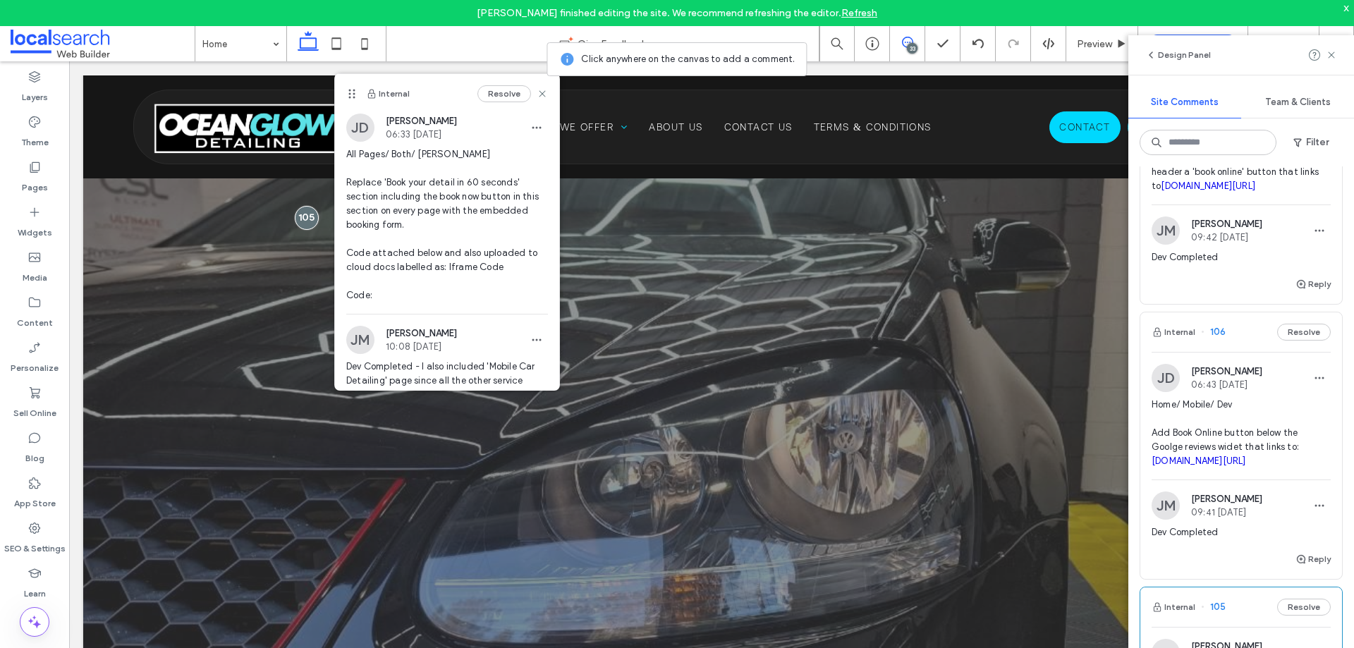
scroll to position [0, 0]
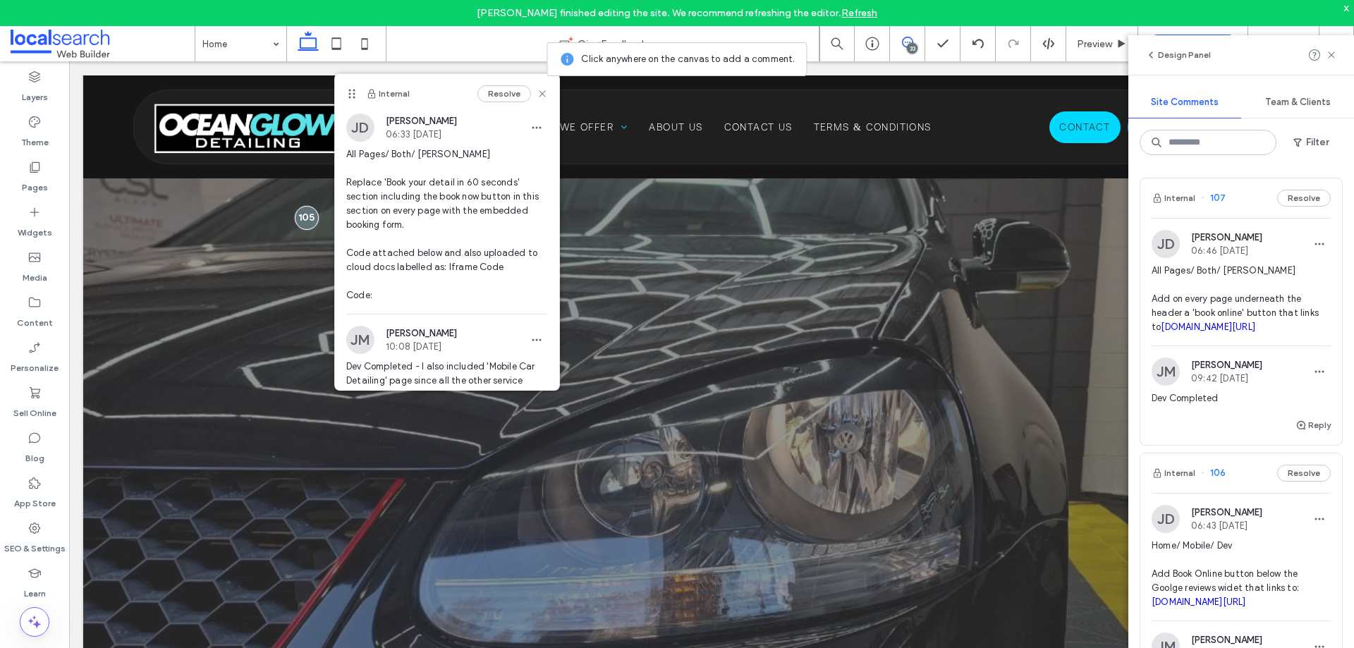
click at [1237, 302] on span "All Pages/ Both/ [PERSON_NAME] Add on every page underneath the header a 'book …" at bounding box center [1240, 299] width 179 height 71
